Goal: Task Accomplishment & Management: Manage account settings

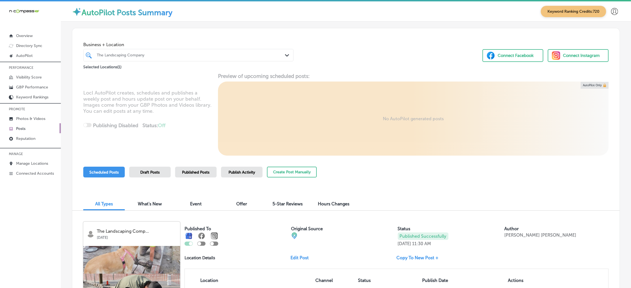
scroll to position [83, 0]
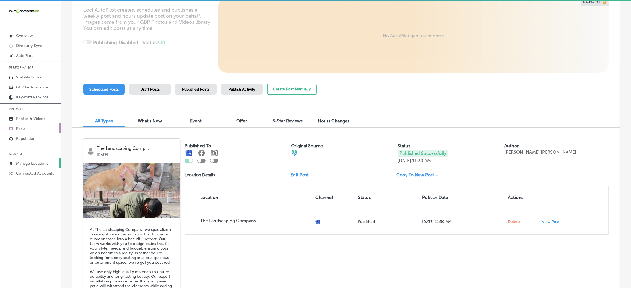
click at [30, 166] on link "Manage Locations" at bounding box center [30, 163] width 61 height 10
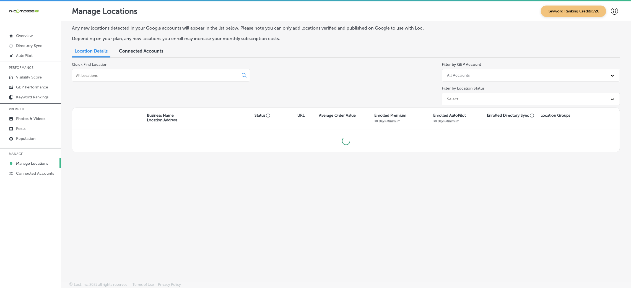
click at [141, 75] on input at bounding box center [157, 75] width 162 height 5
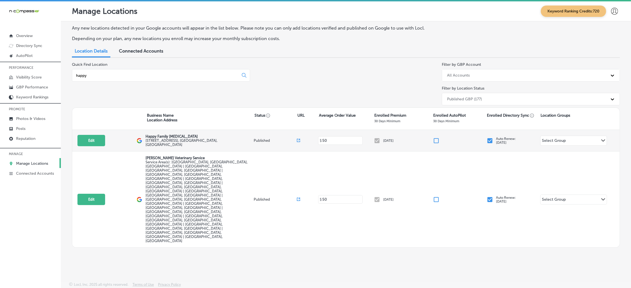
type input "happy"
click at [77, 140] on div "Edit This location is not published yet. Happy Family [MEDICAL_DATA] [STREET_AD…" at bounding box center [345, 141] width 547 height 22
click at [77, 139] on button "Edit" at bounding box center [91, 140] width 28 height 11
select select "US"
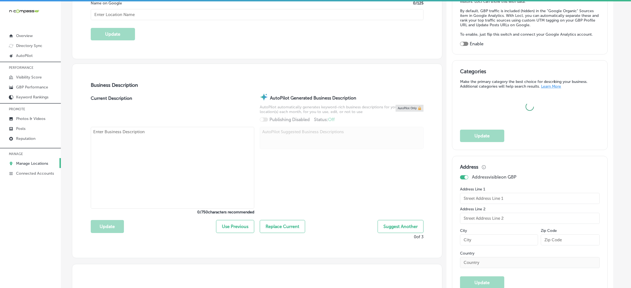
type input "Happy Family [MEDICAL_DATA]"
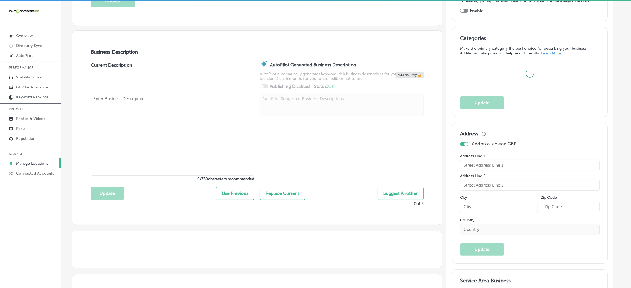
type input "[STREET_ADDRESS]"
type input "[PERSON_NAME] Carbon"
type input "62034"
type input "US"
type input "[URL][DOMAIN_NAME]"
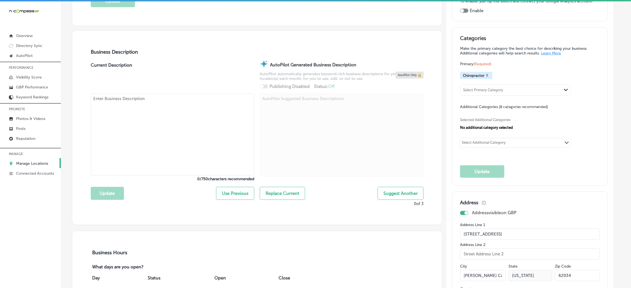
scroll to position [166, 0]
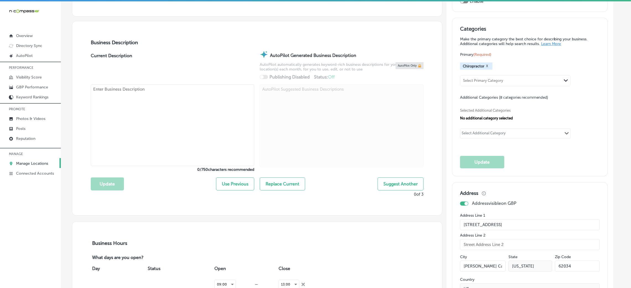
type textarea "Happy Family [MEDICAL_DATA] is a pediatric, prenatal, [MEDICAL_DATA], and overa…"
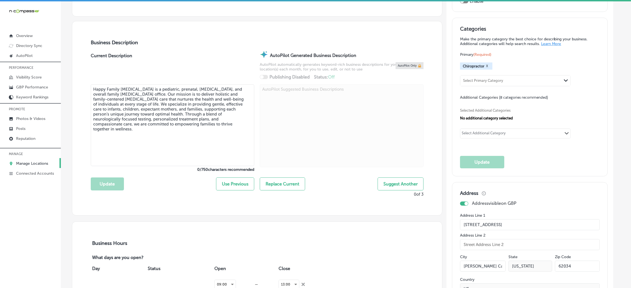
type input "[PHONE_NUMBER]"
click at [168, 117] on textarea "Happy Family [MEDICAL_DATA] is a pediatric, prenatal, [MEDICAL_DATA], and overa…" at bounding box center [172, 125] width 163 height 83
click at [220, 125] on textarea "Happy Family [MEDICAL_DATA] is a pediatric, prenatal, [MEDICAL_DATA], and overa…" at bounding box center [172, 125] width 163 height 83
